Goal: Task Accomplishment & Management: Use online tool/utility

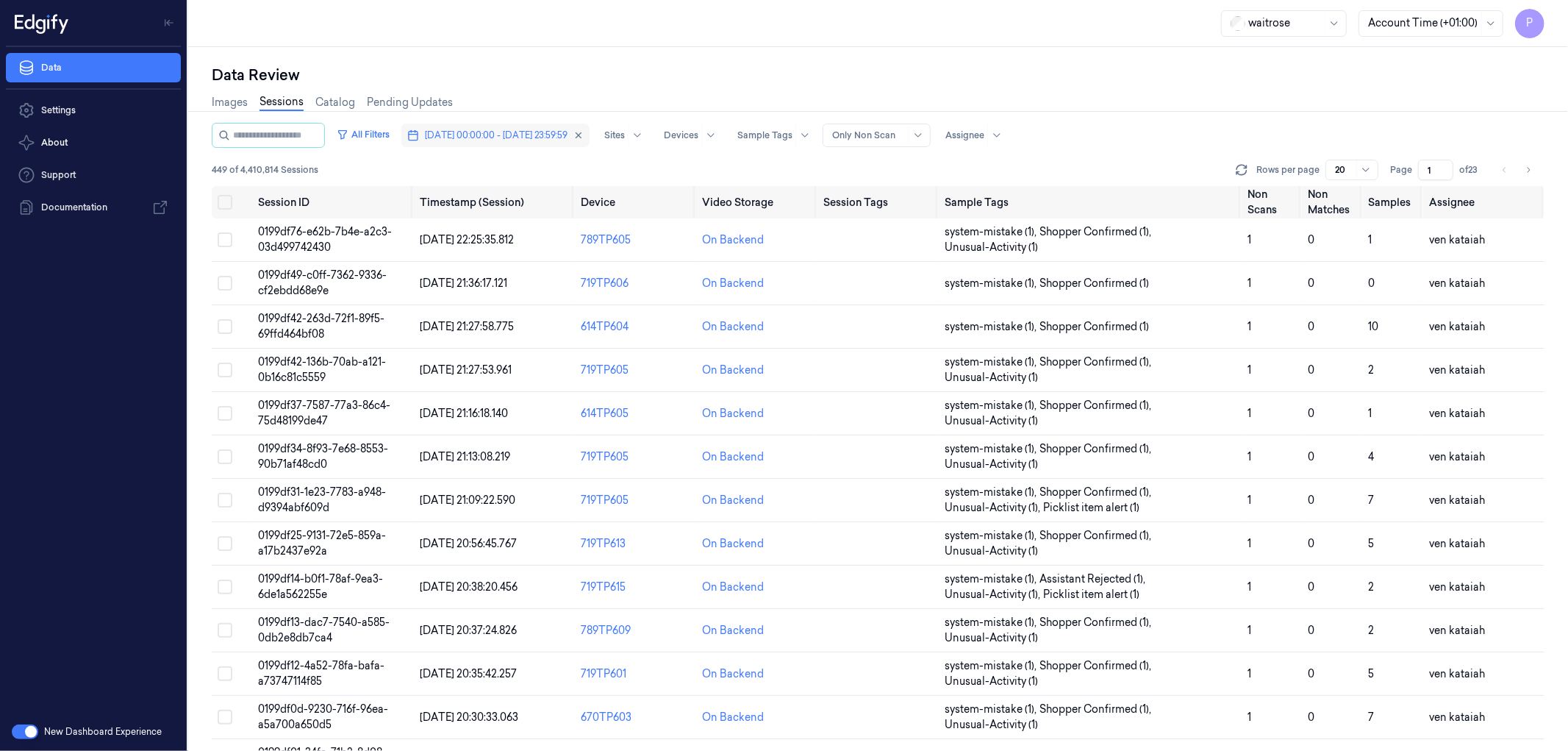
click at [492, 126] on button "[DATE] 00:00:00 - [DATE] 23:59:59" at bounding box center [495, 135] width 188 height 24
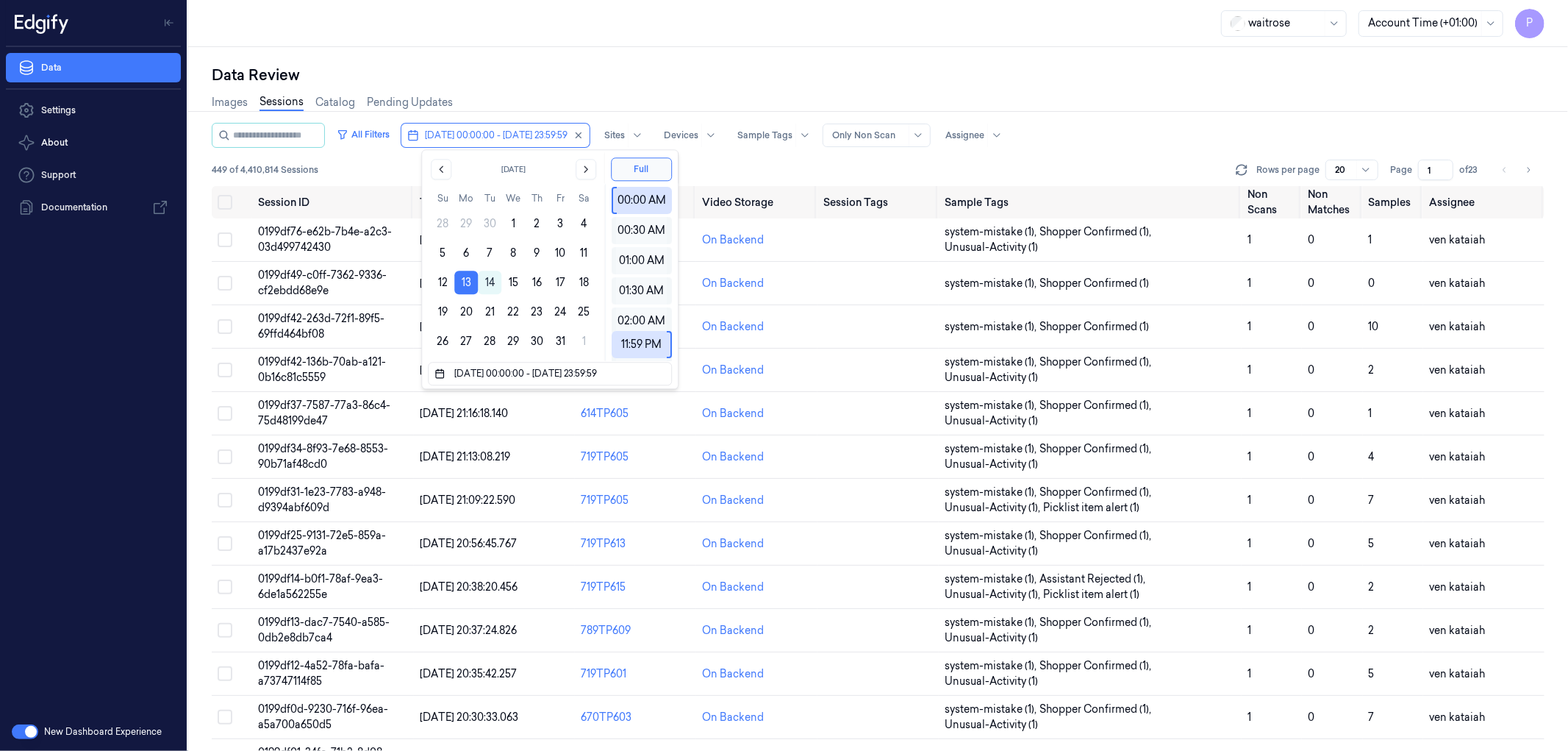
click at [785, 71] on div "Data Review" at bounding box center [879, 75] width 1333 height 20
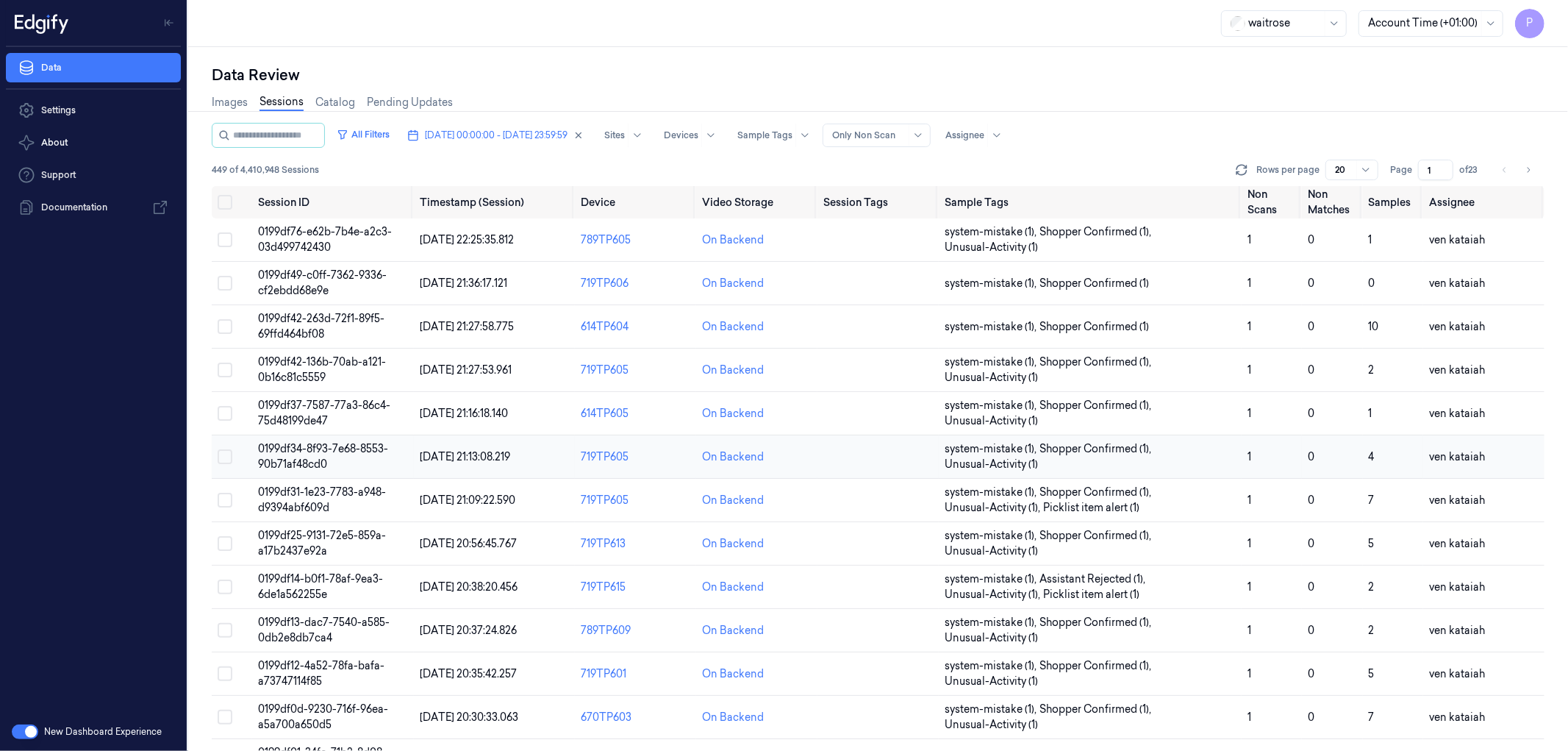
click at [317, 449] on span "0199df34-8f93-7e68-8553-90b71af48cd0" at bounding box center [323, 456] width 130 height 29
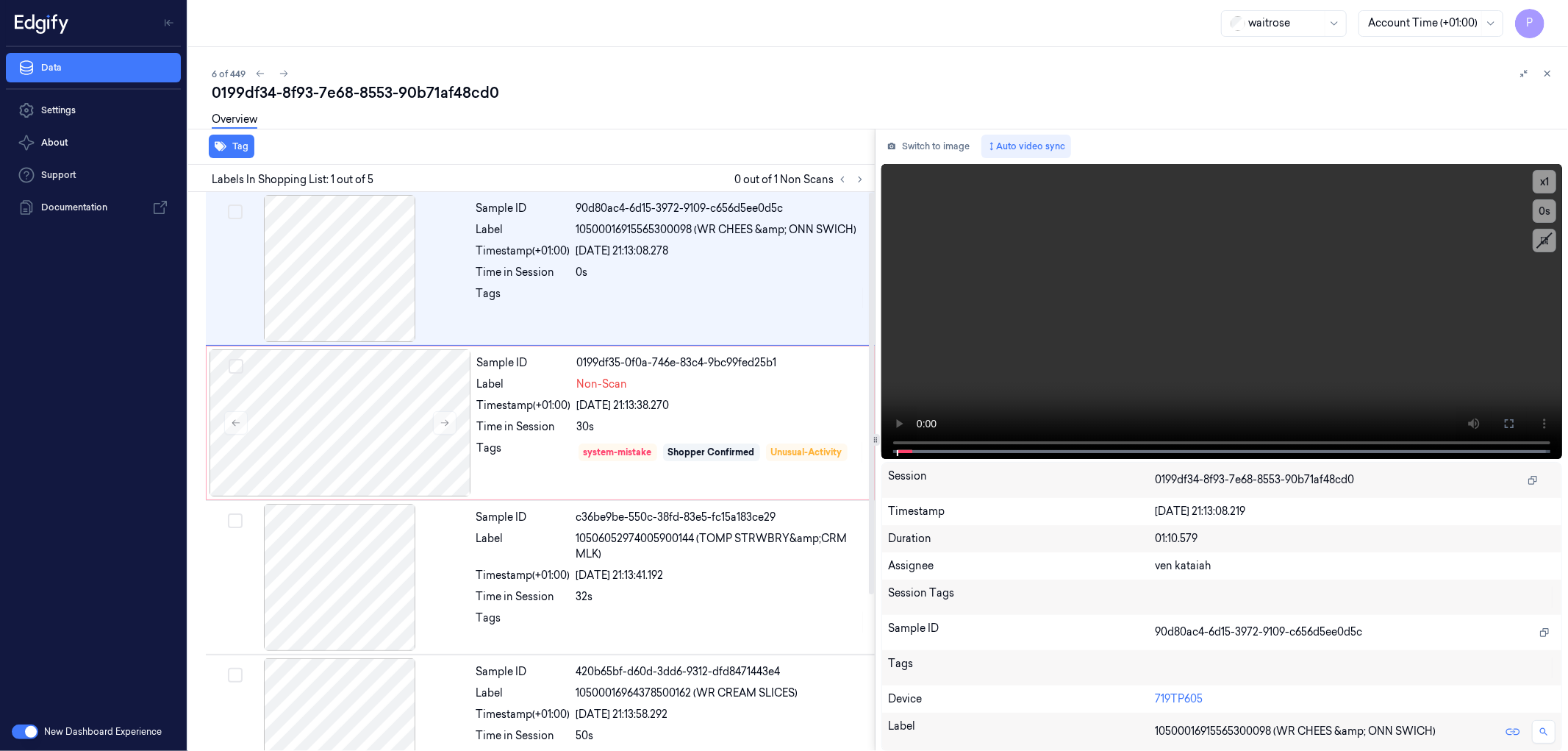
click at [1322, 78] on div "6 of 449" at bounding box center [884, 73] width 1345 height 17
drag, startPoint x: 502, startPoint y: 93, endPoint x: 214, endPoint y: 92, distance: 288.0
click at [214, 92] on div "0199df34-8f93-7e68-8553-90b71af48cd0" at bounding box center [884, 93] width 1345 height 20
copy div "0199df34-8f93-7e68-8553-90b71af48cd0"
click at [913, 52] on div "6 of 449 0199df34-8f93-7e68-8553-90b71af48cd0 Overview Tag Labels In Shopping L…" at bounding box center [879, 399] width 1380 height 704
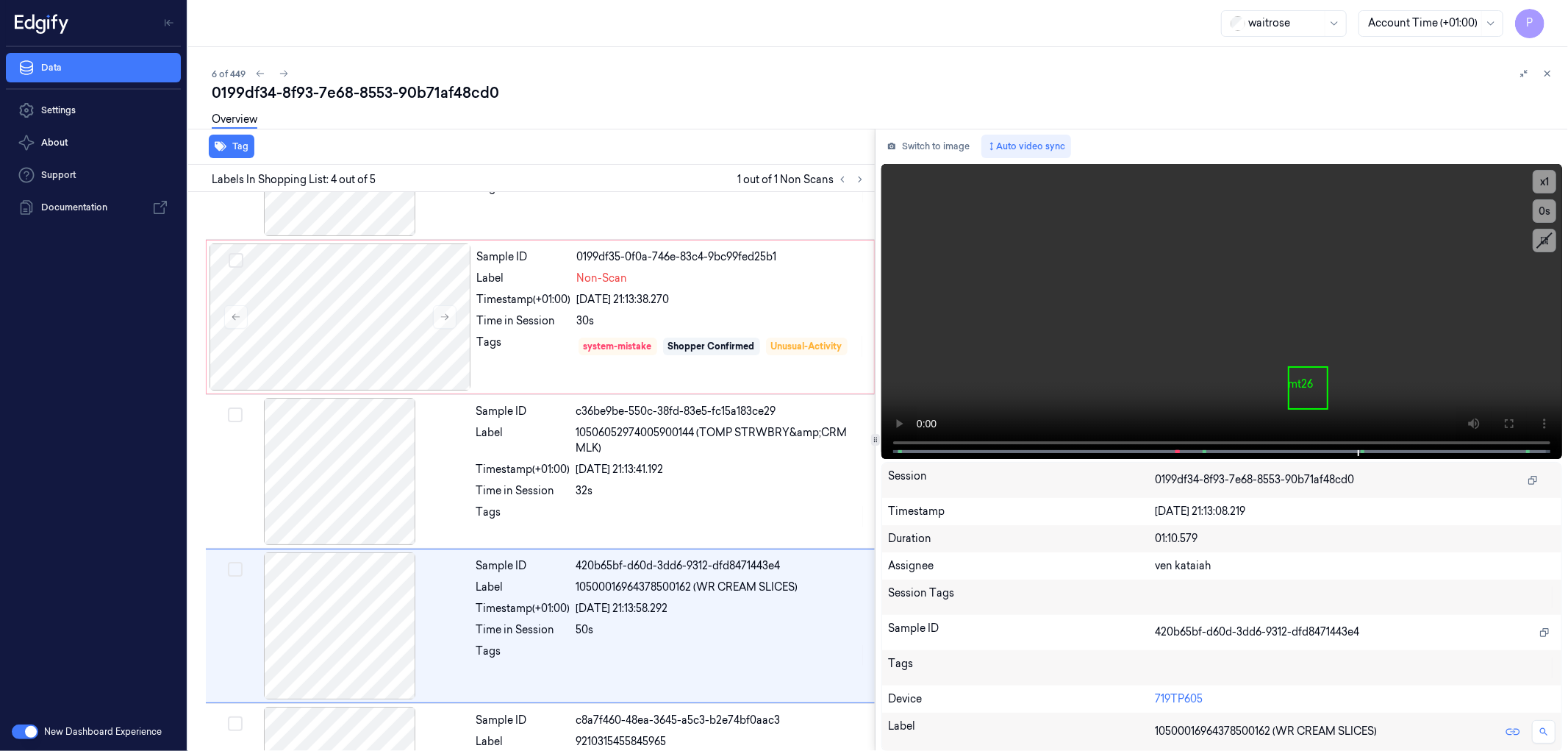
scroll to position [217, 0]
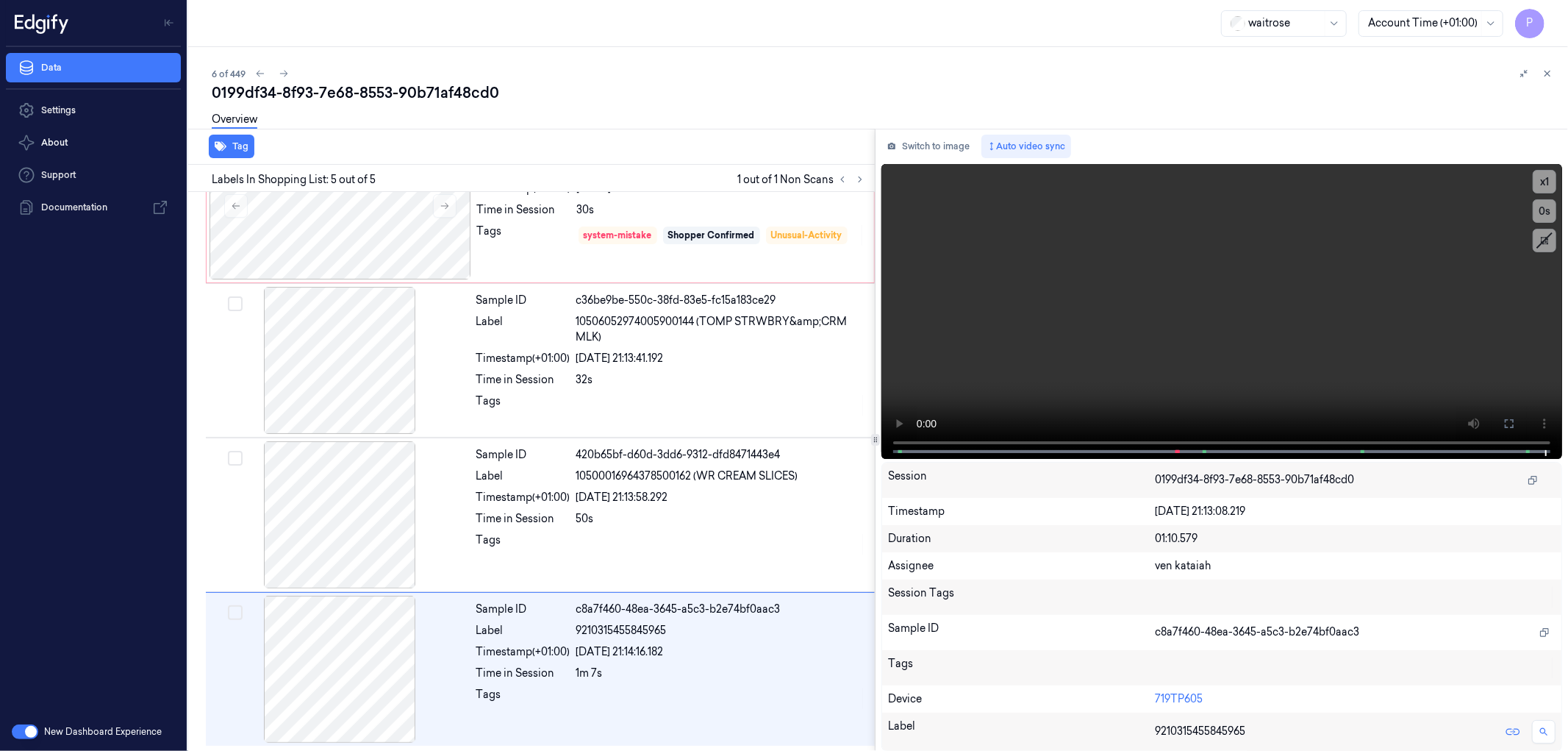
click at [1051, 29] on div "waitrose Account Time (+01:00) P" at bounding box center [879, 24] width 1380 height 47
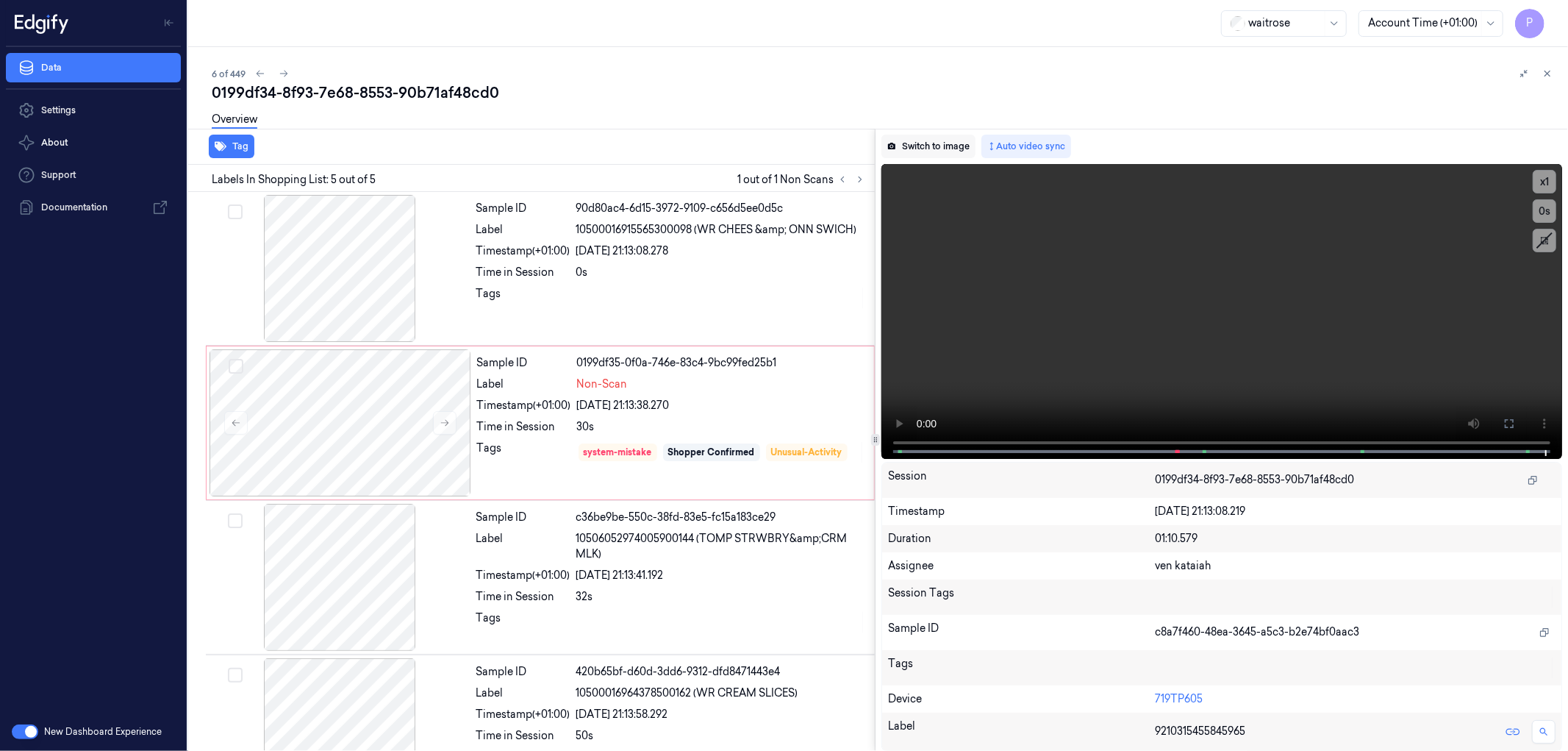
click at [923, 140] on button "Switch to image" at bounding box center [929, 146] width 94 height 24
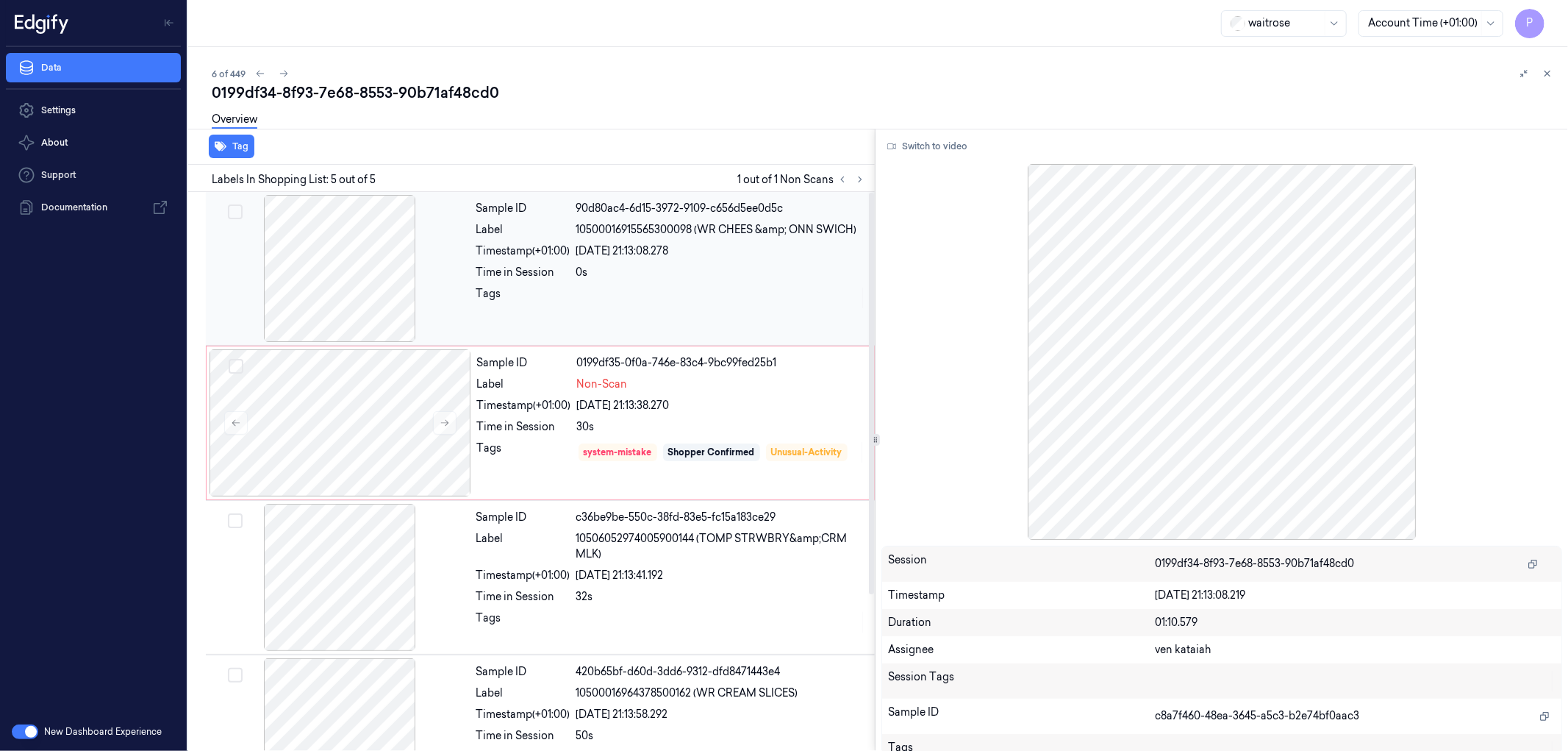
click at [364, 250] on div at bounding box center [339, 268] width 261 height 147
click at [334, 266] on div at bounding box center [339, 268] width 261 height 147
click at [359, 254] on div at bounding box center [339, 268] width 261 height 147
drag, startPoint x: 696, startPoint y: 230, endPoint x: 858, endPoint y: 230, distance: 162.0
click at [858, 230] on div "10500016915565300098 (WR CHEES &amp; ONN SWICH)" at bounding box center [721, 230] width 290 height 16
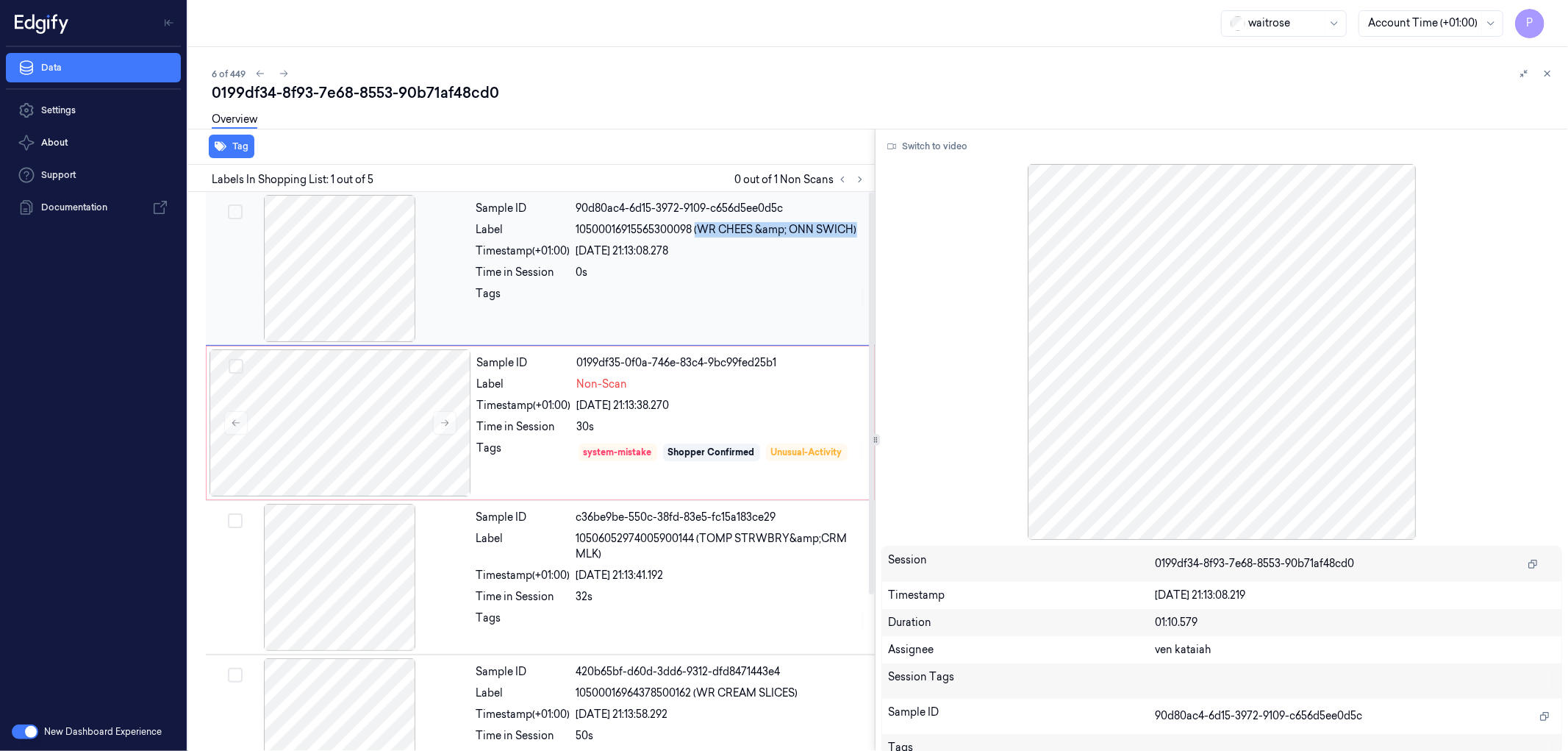
copy span "(WR CHEES &amp; ONN SWICH)"
click at [412, 407] on div at bounding box center [340, 423] width 261 height 147
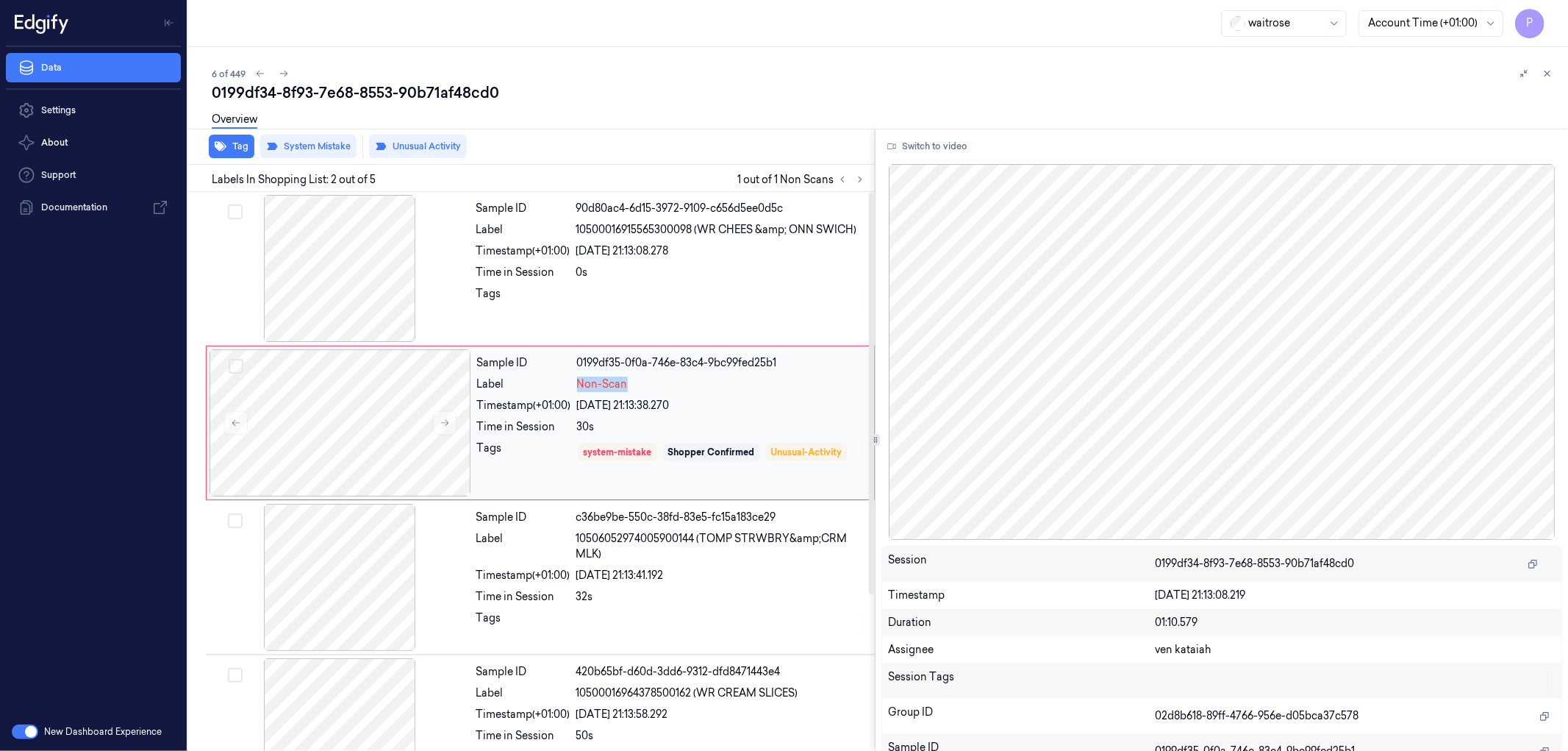
drag, startPoint x: 579, startPoint y: 384, endPoint x: 627, endPoint y: 386, distance: 48.0
click at [627, 386] on span "Non-Scan" at bounding box center [602, 384] width 51 height 16
copy span "Non-Scan"
click at [367, 553] on div at bounding box center [339, 577] width 261 height 147
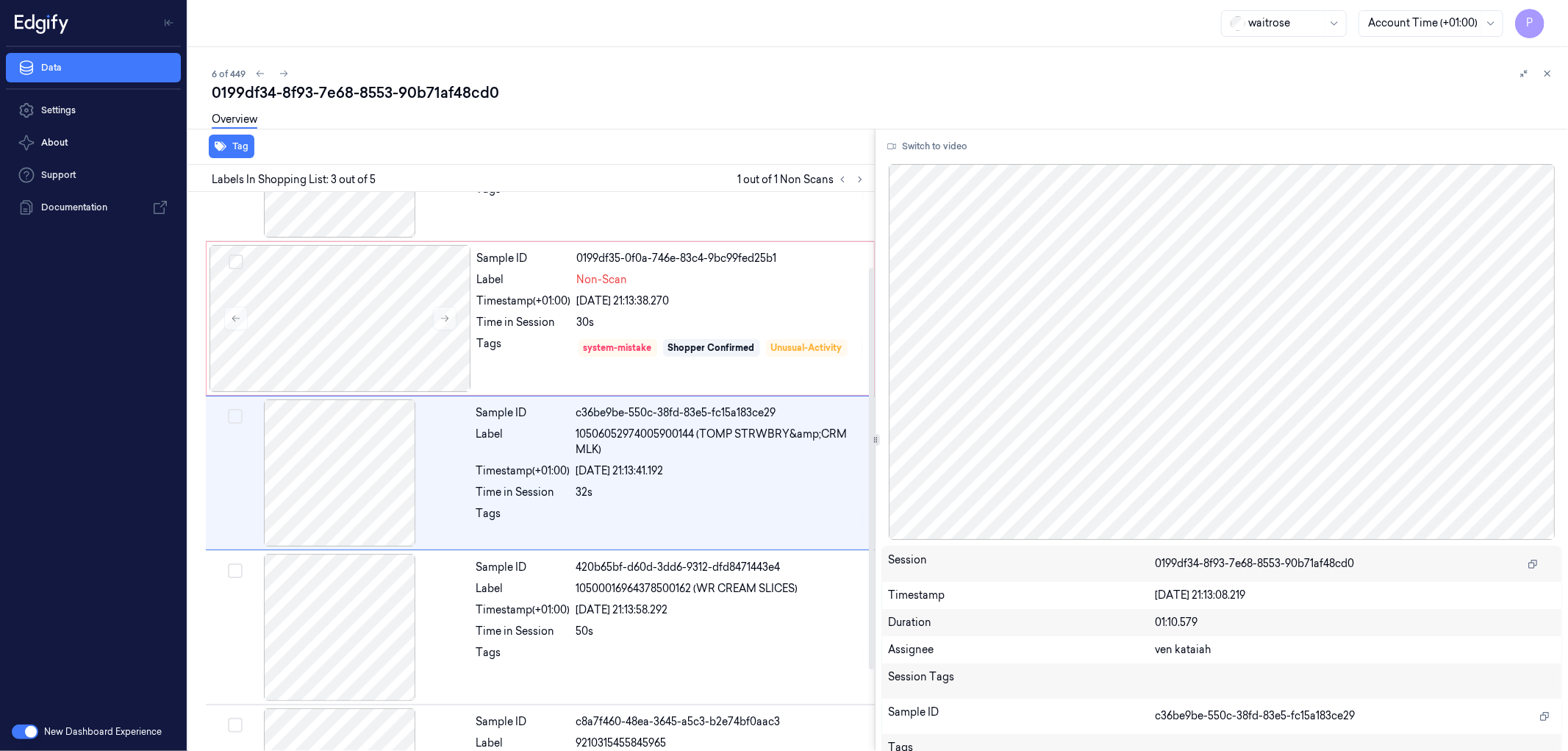
scroll to position [106, 0]
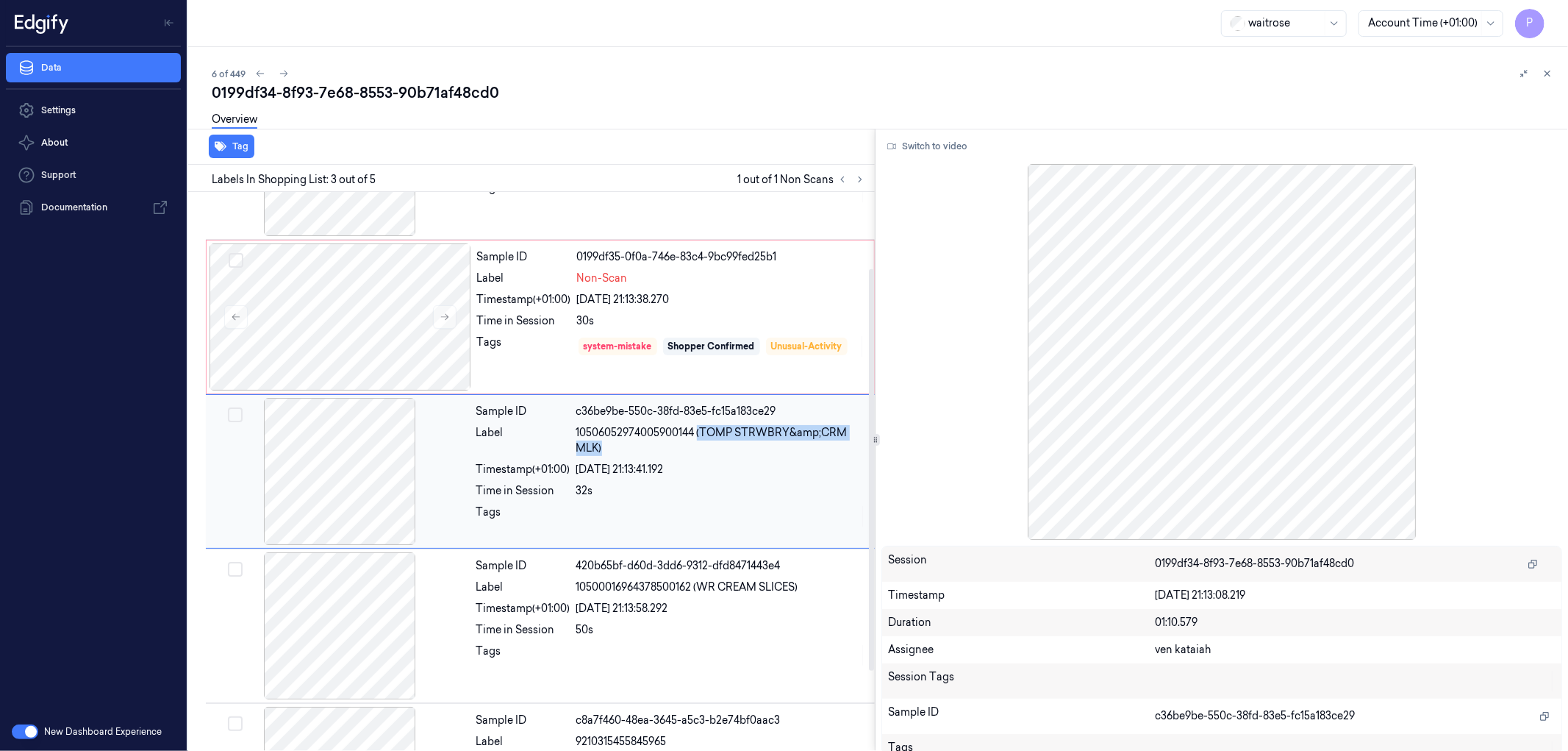
drag, startPoint x: 700, startPoint y: 431, endPoint x: 704, endPoint y: 445, distance: 14.6
click at [704, 445] on span "10506052974005900144 (TOMP STRWBRY&amp;CRM MLK)" at bounding box center [721, 440] width 290 height 31
copy span "(TOMP STRWBRY&amp;CRM MLK)"
click at [780, 75] on div "6 of 449" at bounding box center [884, 73] width 1345 height 17
click at [737, 591] on span "10500016964378500162 (WR CREAM SLICES)" at bounding box center [687, 588] width 222 height 16
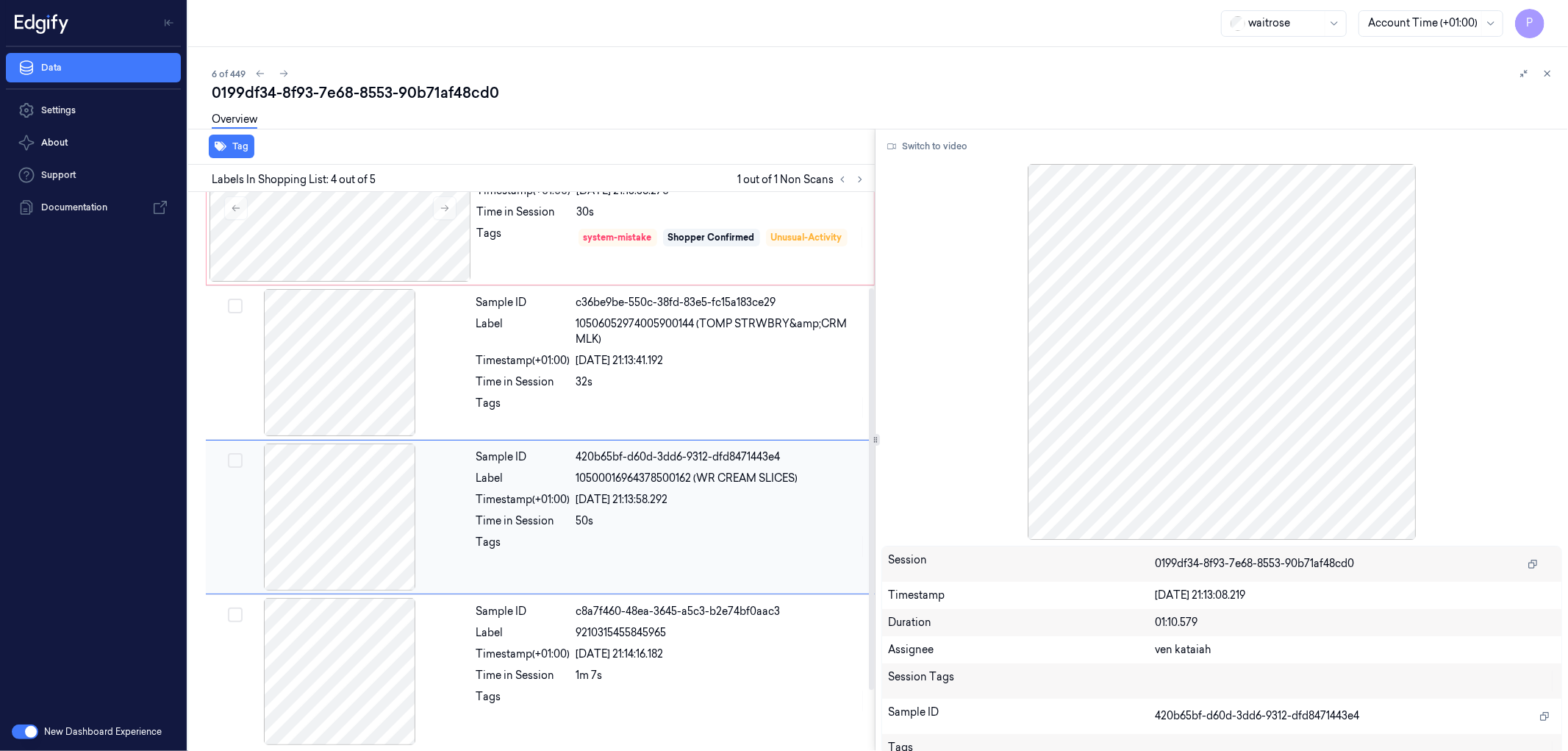
scroll to position [217, 0]
drag, startPoint x: 805, startPoint y: 474, endPoint x: 696, endPoint y: 478, distance: 109.1
click at [696, 478] on div "10500016964378500162 (WR CREAM SLICES)" at bounding box center [721, 476] width 290 height 16
copy span "(WR CREAM SLICES)"
click at [777, 57] on div "6 of 449 0199df34-8f93-7e68-8553-90b71af48cd0 Overview Tag Labels In Shopping L…" at bounding box center [879, 399] width 1380 height 704
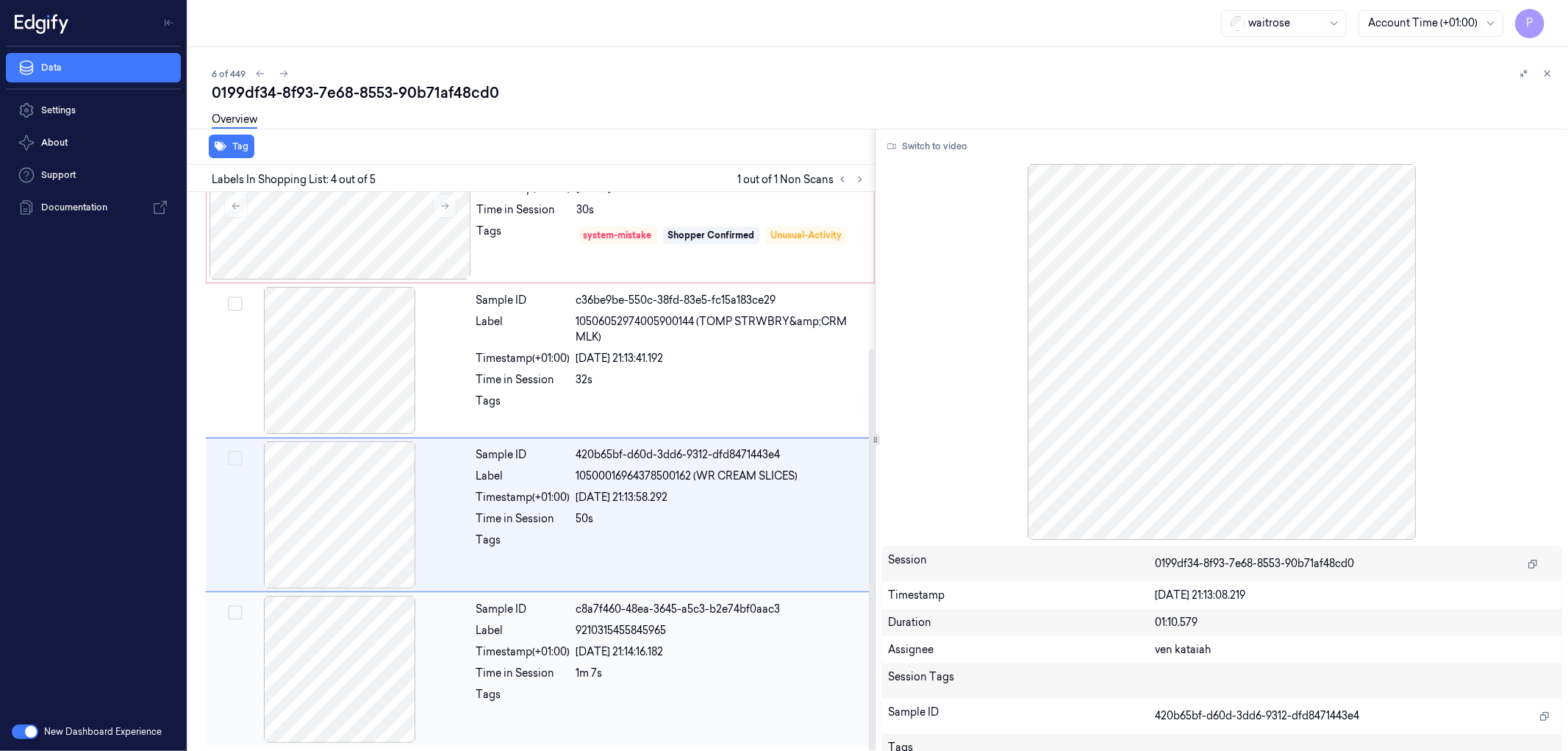
click at [376, 646] on div at bounding box center [339, 669] width 261 height 147
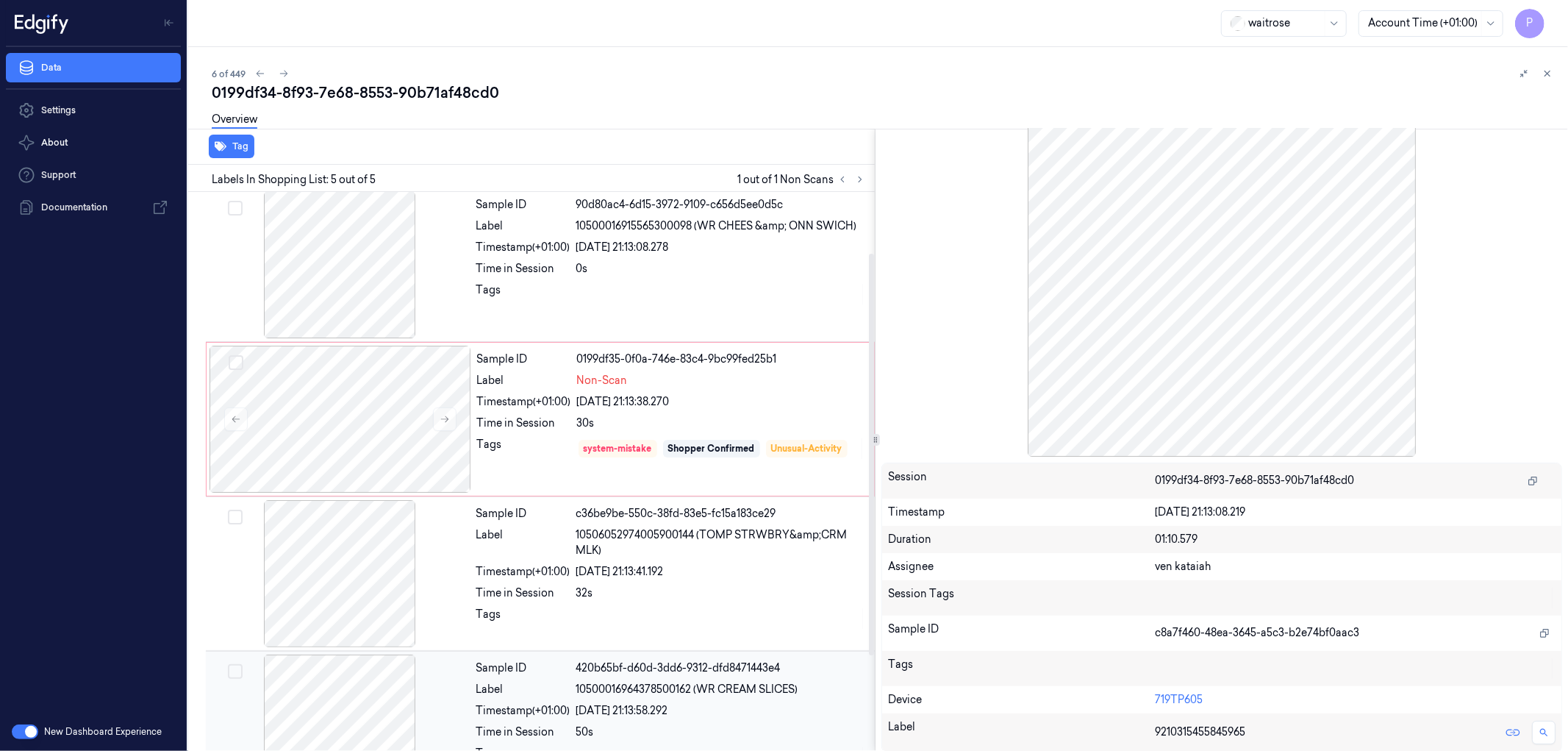
scroll to position [0, 0]
click at [1548, 70] on icon at bounding box center [1548, 73] width 10 height 10
